Goal: Find specific page/section: Find specific page/section

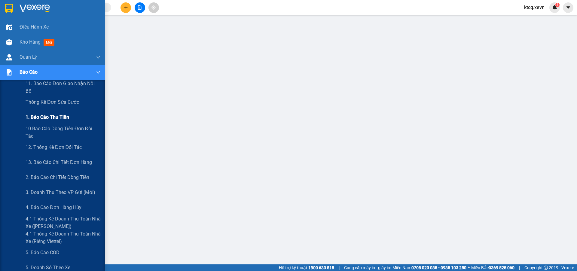
click at [75, 117] on div "1. Báo cáo thu tiền" at bounding box center [63, 117] width 75 height 15
click at [59, 149] on span "12. Thống kê đơn đối tác" at bounding box center [54, 147] width 57 height 8
click at [41, 115] on span "1. Báo cáo thu tiền" at bounding box center [48, 117] width 44 height 8
click at [60, 120] on span "1. Báo cáo thu tiền" at bounding box center [48, 117] width 44 height 8
drag, startPoint x: 47, startPoint y: 133, endPoint x: 48, endPoint y: 146, distance: 13.0
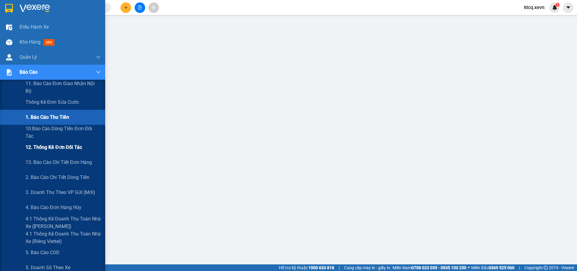
click at [48, 146] on div "11. Báo cáo đơn giao nhận nội bộ Thống kê đơn sửa cước 1. Báo cáo thu tiền 10.B…" at bounding box center [52, 253] width 105 height 346
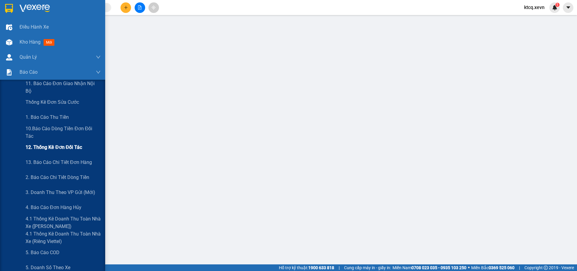
click at [48, 146] on span "12. Thống kê đơn đối tác" at bounding box center [54, 147] width 57 height 8
